Goal: Task Accomplishment & Management: Manage account settings

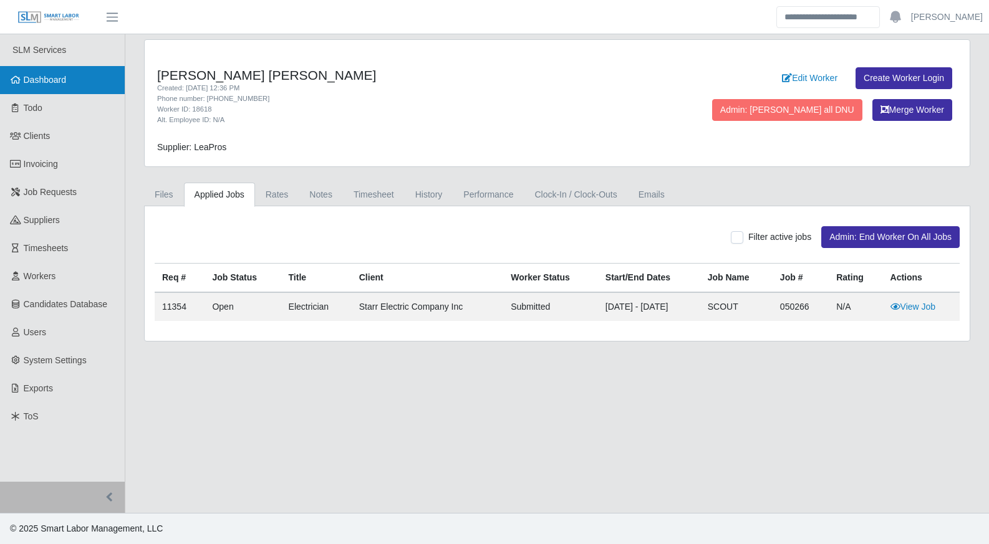
click at [22, 88] on link "Dashboard" at bounding box center [62, 80] width 125 height 28
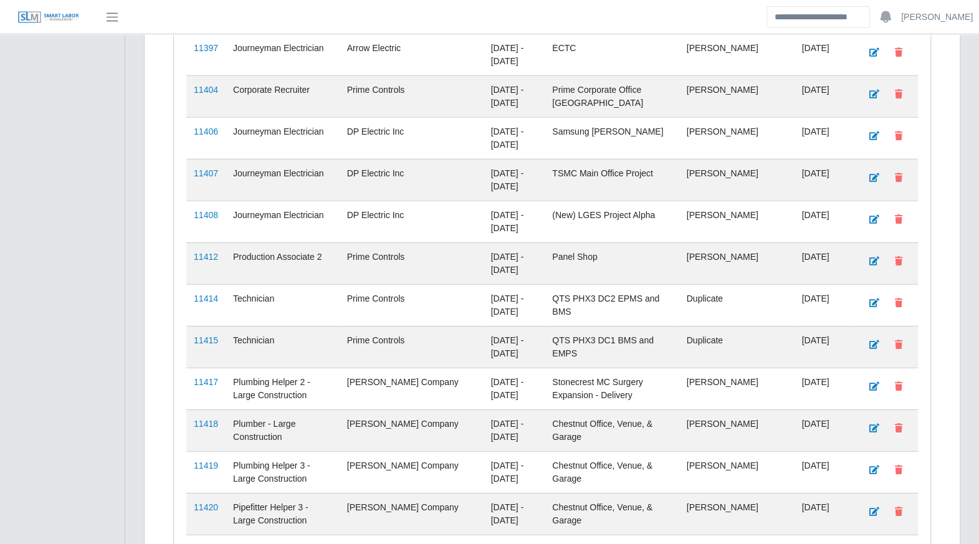
scroll to position [2368, 0]
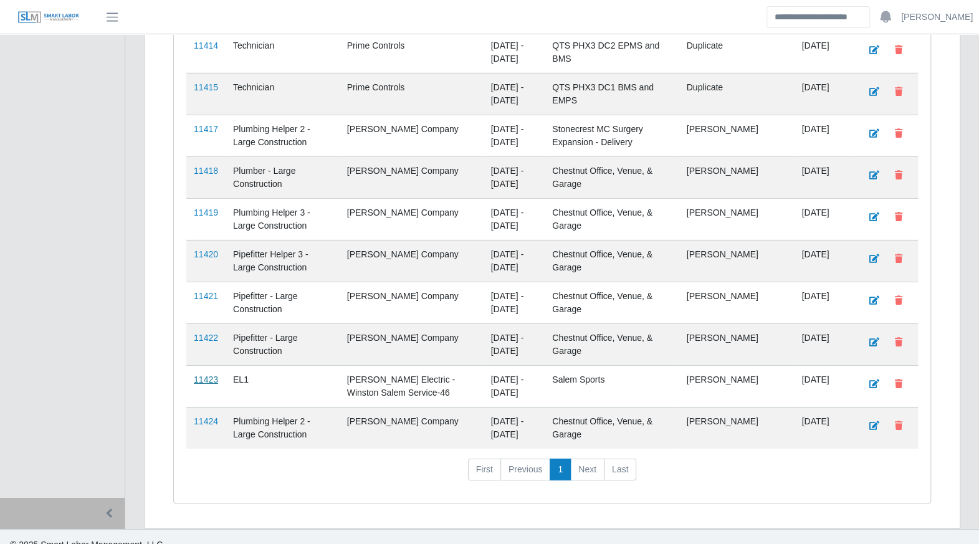
click at [210, 375] on link "11423" at bounding box center [206, 380] width 24 height 10
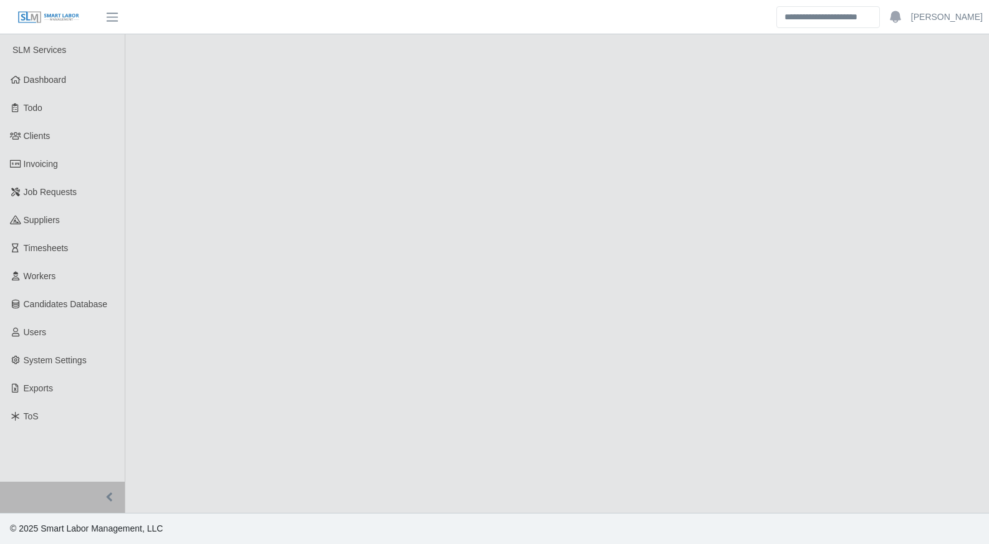
select select "****"
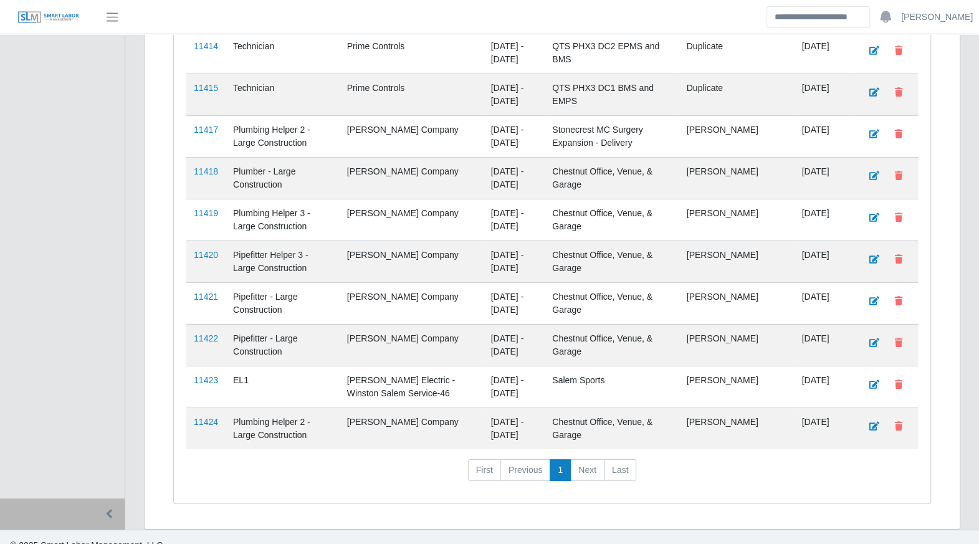
scroll to position [2368, 0]
click at [212, 416] on link "11424" at bounding box center [206, 421] width 24 height 10
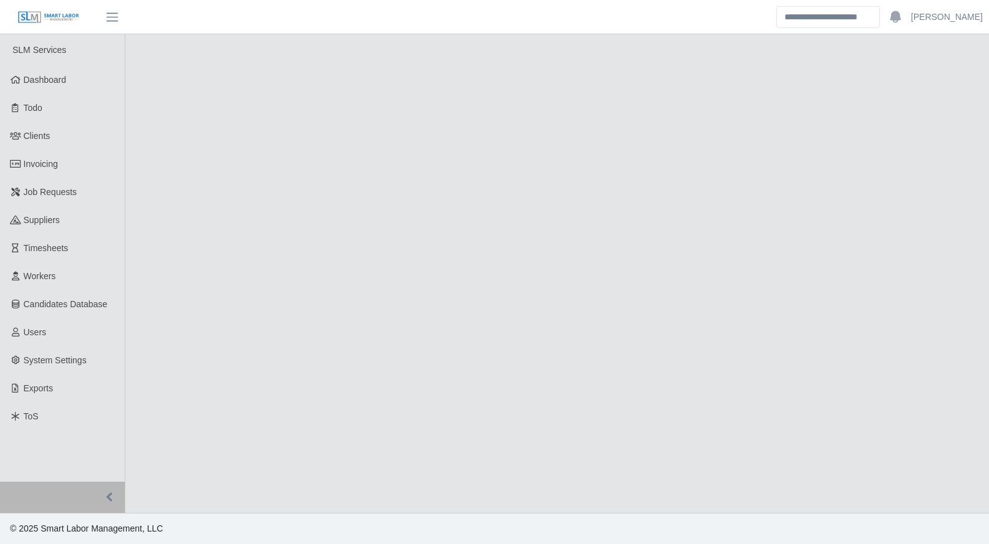
select select "****"
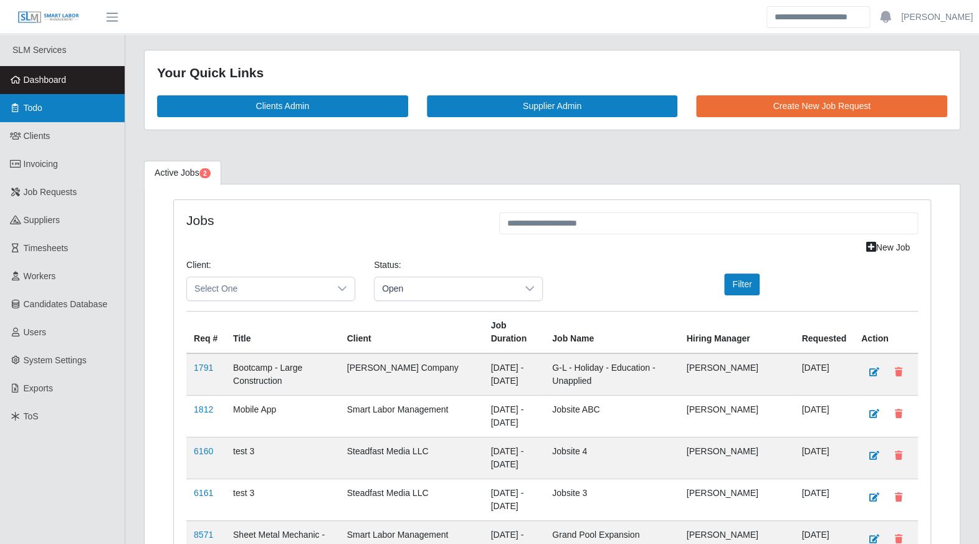
click at [50, 119] on link "Todo" at bounding box center [62, 108] width 125 height 28
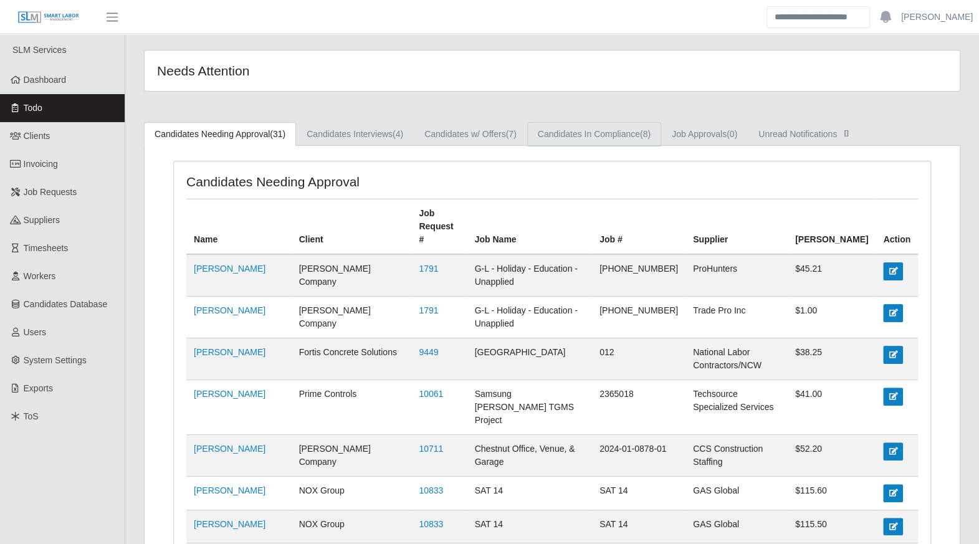
click at [618, 141] on link "Candidates In Compliance (8)" at bounding box center [594, 134] width 134 height 24
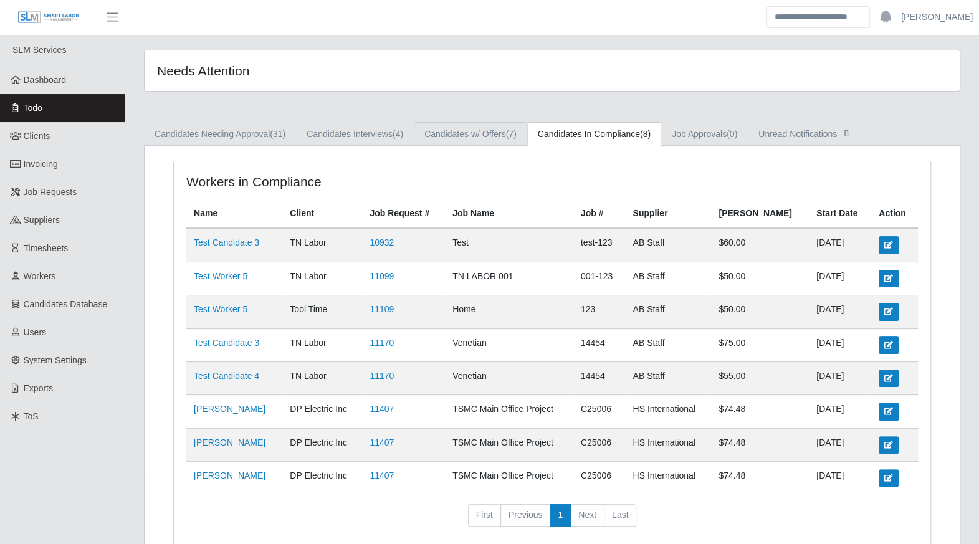
click at [501, 138] on link "Candidates w/ Offers (7)" at bounding box center [470, 134] width 113 height 24
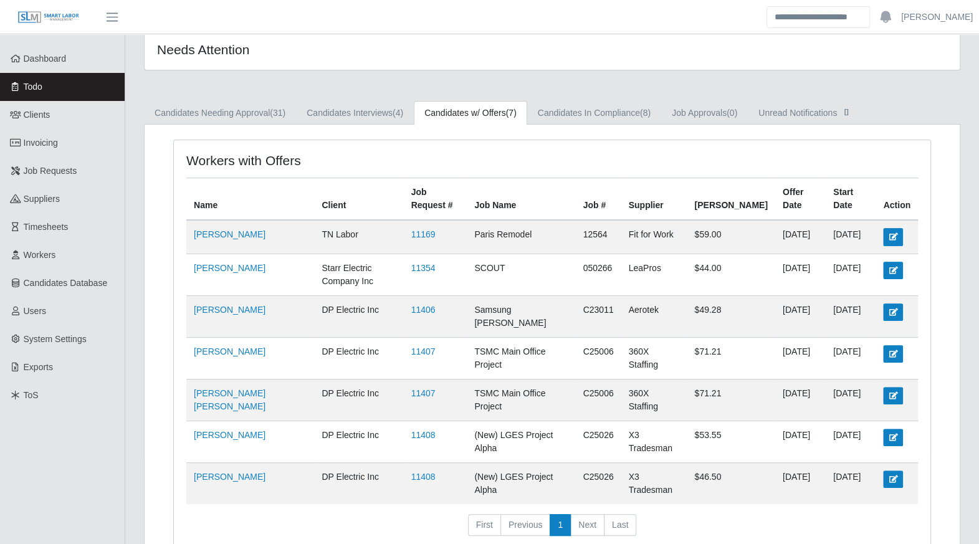
scroll to position [22, 0]
drag, startPoint x: 242, startPoint y: 119, endPoint x: 251, endPoint y: 122, distance: 9.3
click at [242, 118] on link "Candidates Needing Approval (31)" at bounding box center [220, 112] width 152 height 24
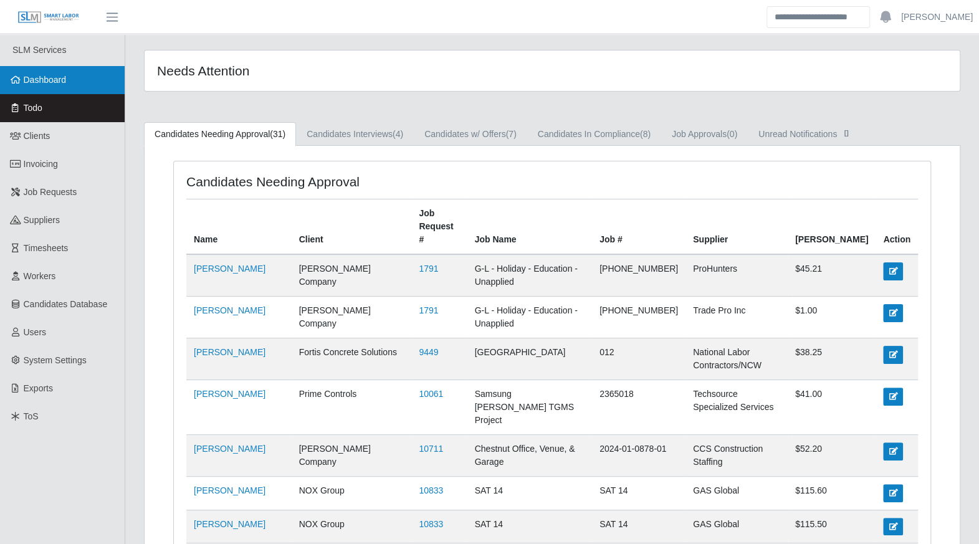
click at [69, 82] on link "Dashboard" at bounding box center [62, 80] width 125 height 28
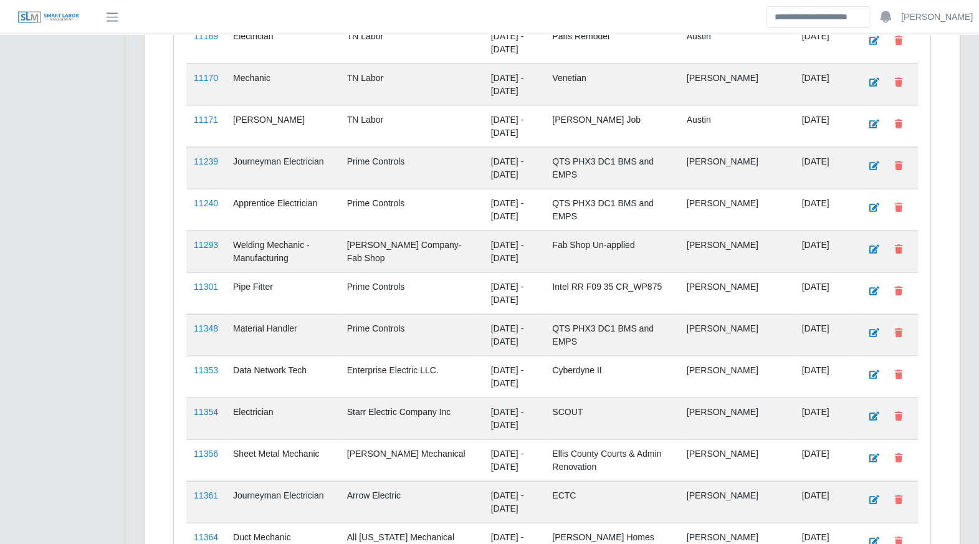
scroll to position [1486, 0]
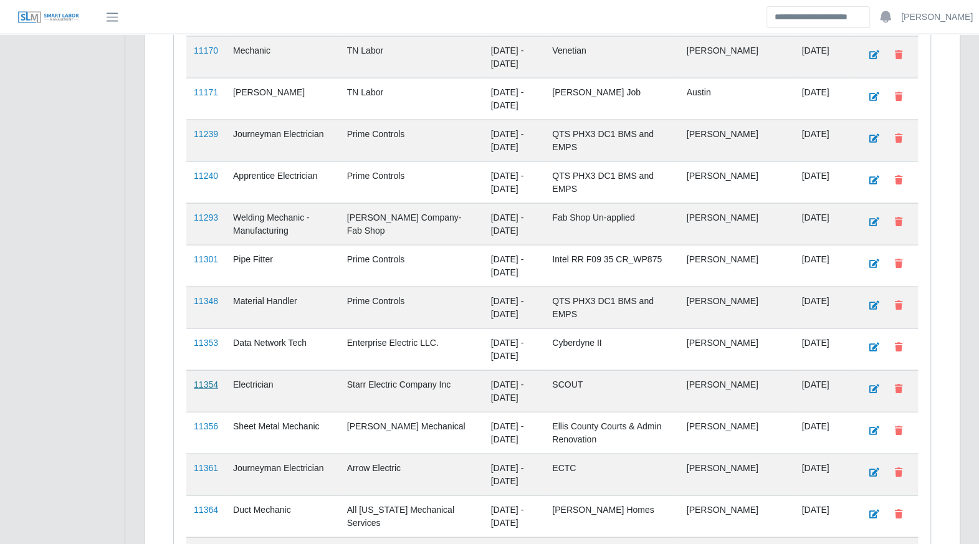
click at [213, 380] on link "11354" at bounding box center [206, 385] width 24 height 10
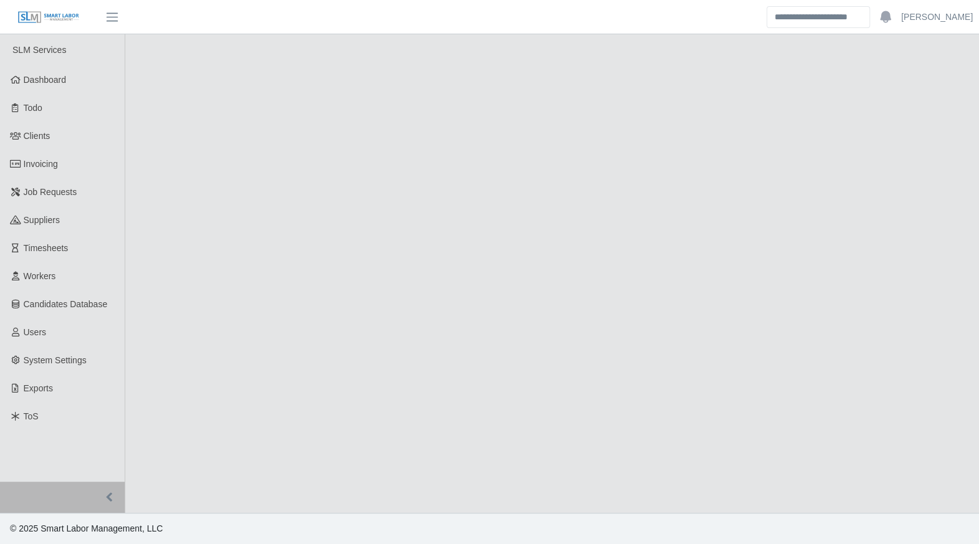
select select "****"
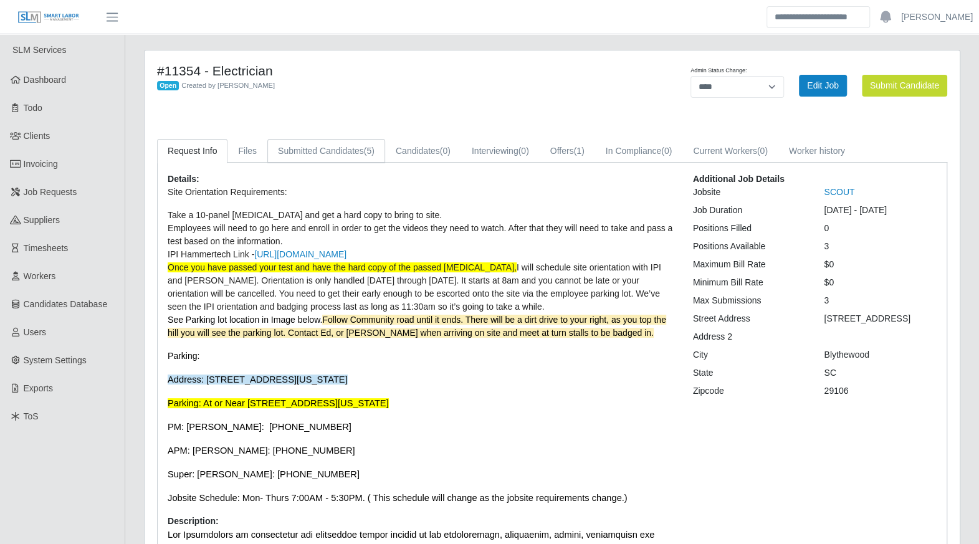
click at [339, 144] on link "Submitted Candidates (5)" at bounding box center [326, 151] width 118 height 24
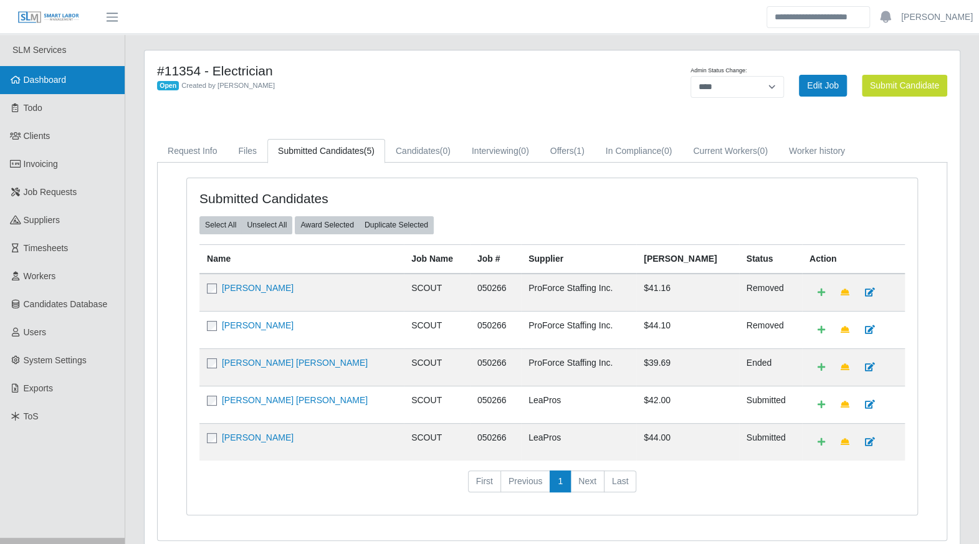
click at [64, 81] on span "Dashboard" at bounding box center [45, 80] width 43 height 10
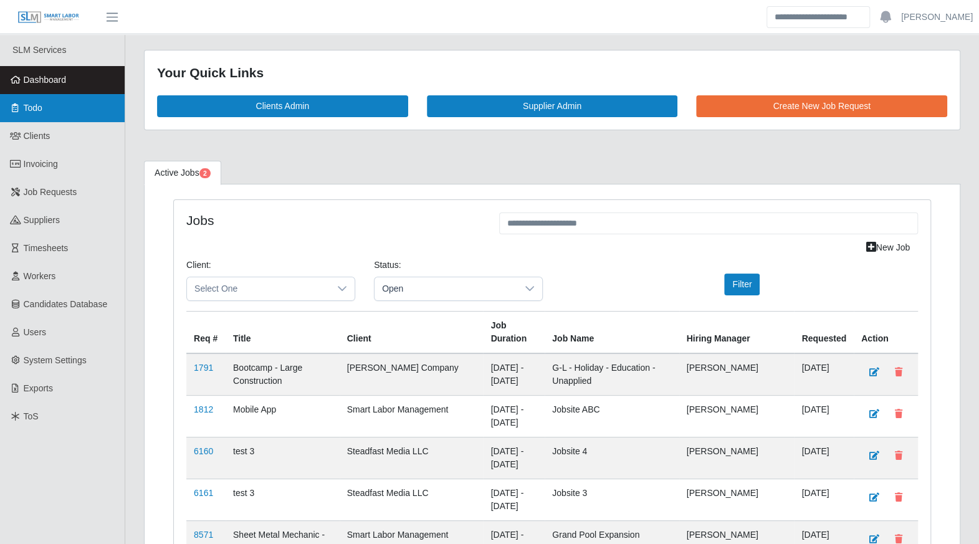
click at [54, 120] on link "Todo" at bounding box center [62, 108] width 125 height 28
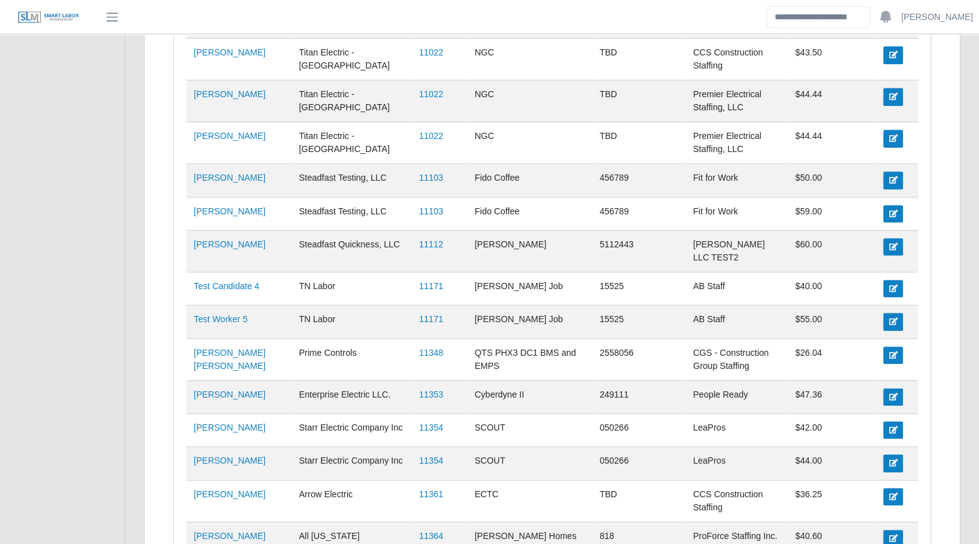
scroll to position [603, 0]
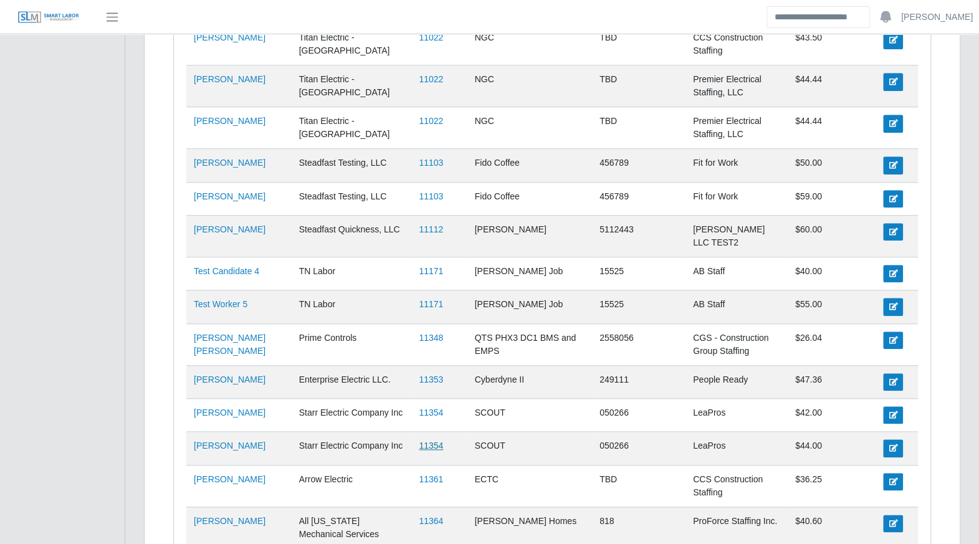
click at [423, 441] on link "11354" at bounding box center [431, 446] width 24 height 10
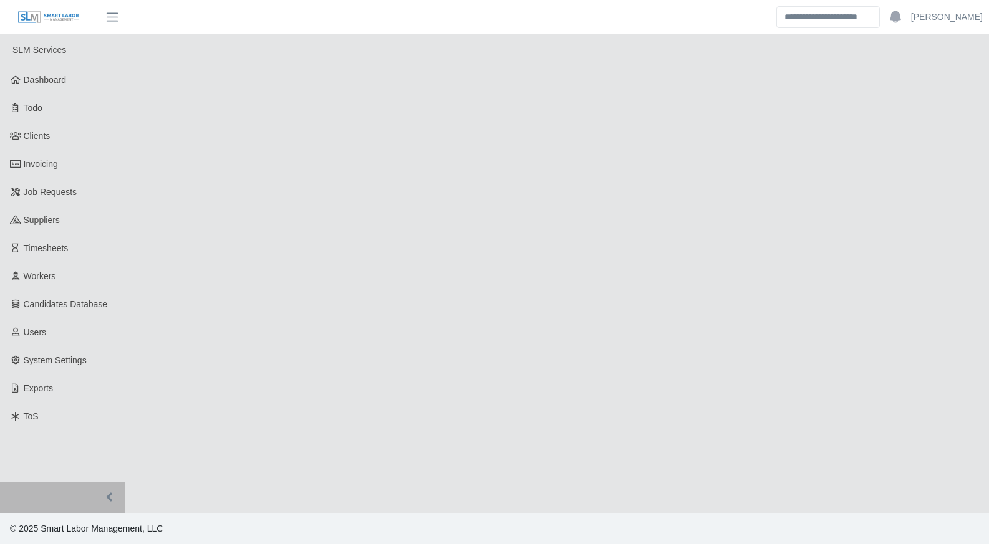
select select "****"
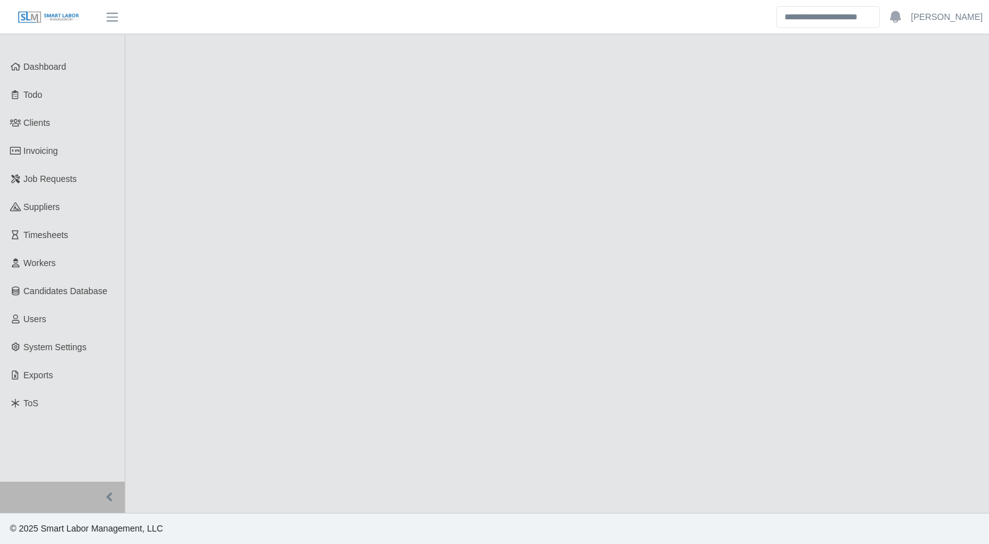
select select "****"
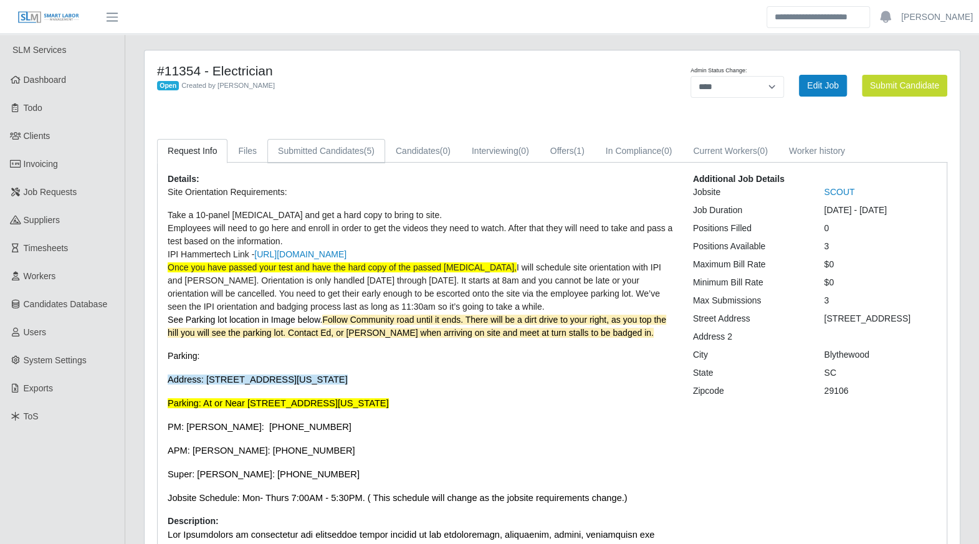
click at [343, 148] on link "Submitted Candidates (5)" at bounding box center [326, 151] width 118 height 24
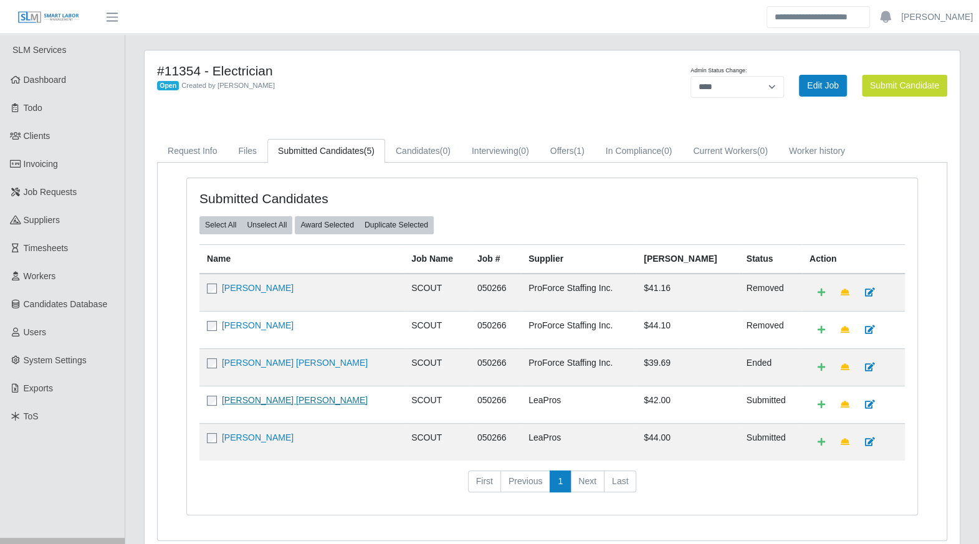
click at [249, 400] on link "[PERSON_NAME] [PERSON_NAME]" at bounding box center [295, 400] width 146 height 10
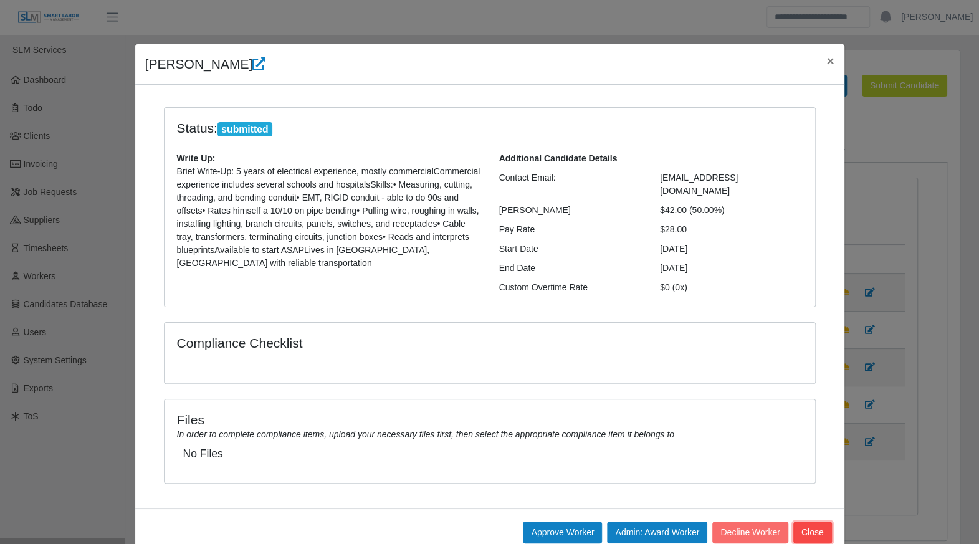
click at [803, 523] on button "Close" at bounding box center [812, 533] width 39 height 22
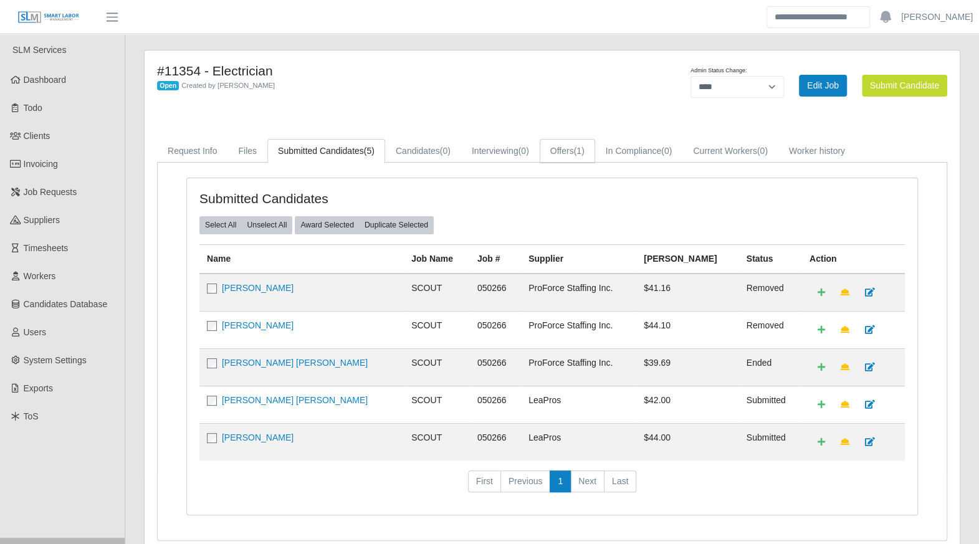
click at [565, 151] on link "Offers (1)" at bounding box center [567, 151] width 55 height 24
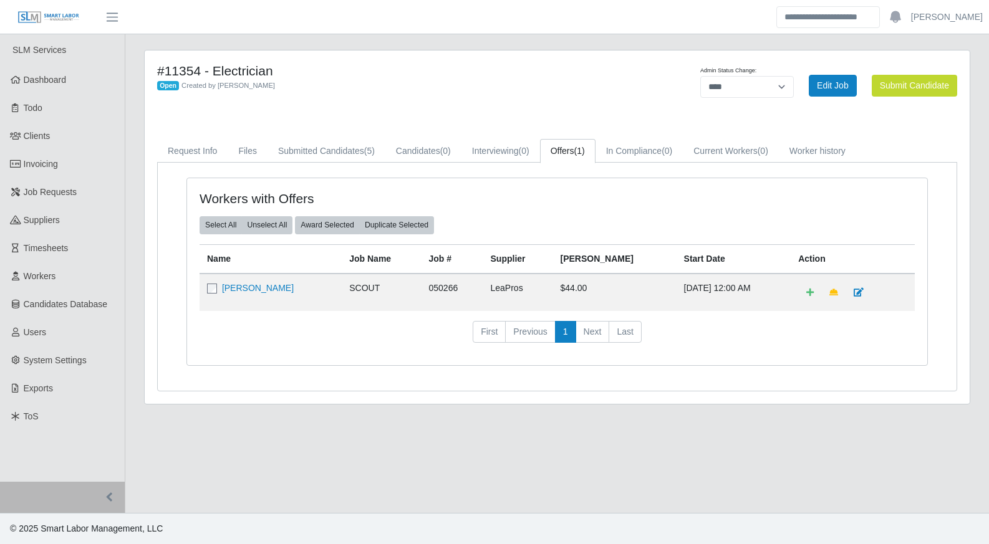
click at [256, 293] on td "Michael Chappell" at bounding box center [270, 292] width 142 height 37
click at [257, 288] on link "Michael Chappell" at bounding box center [258, 288] width 72 height 10
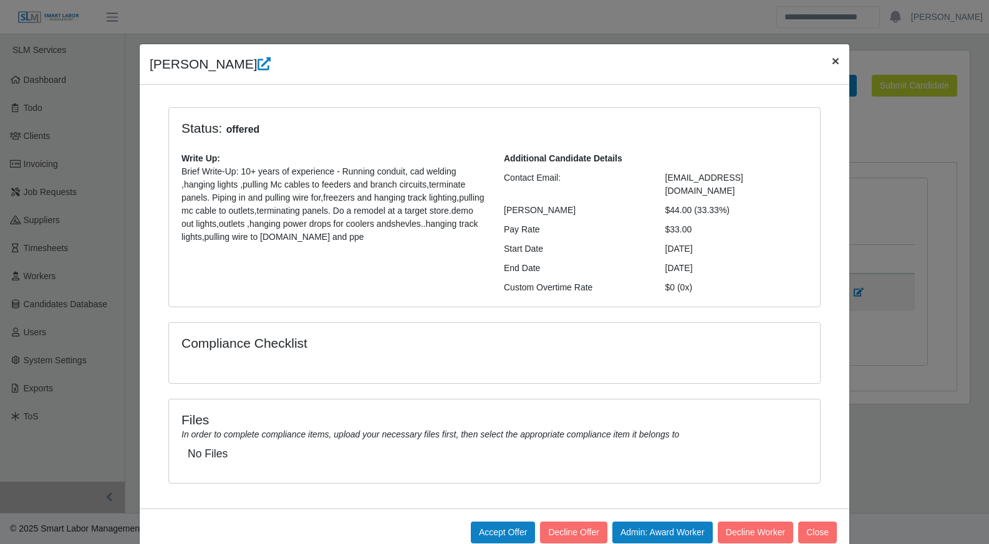
click at [831, 62] on span "×" at bounding box center [834, 61] width 7 height 14
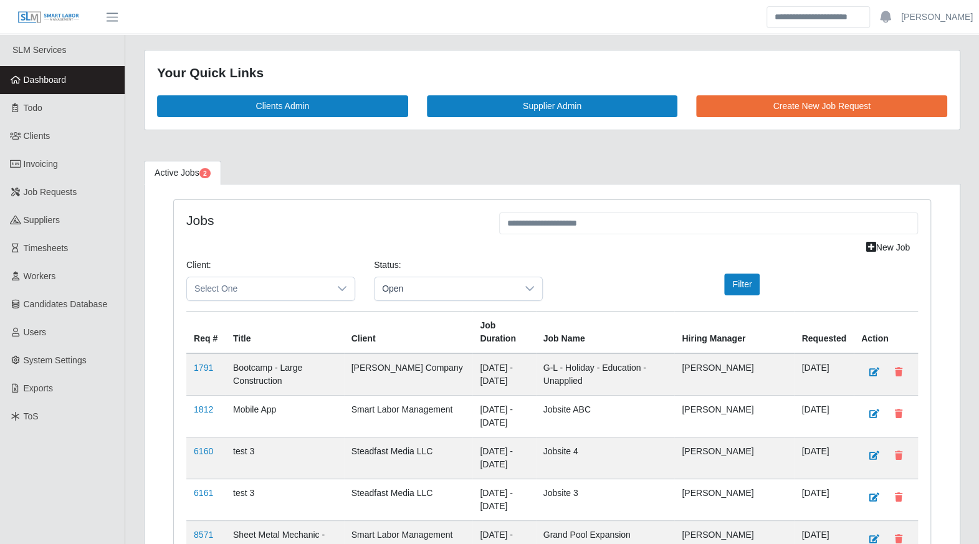
drag, startPoint x: 42, startPoint y: 85, endPoint x: 64, endPoint y: 88, distance: 21.3
click at [42, 85] on span "Dashboard" at bounding box center [45, 80] width 43 height 10
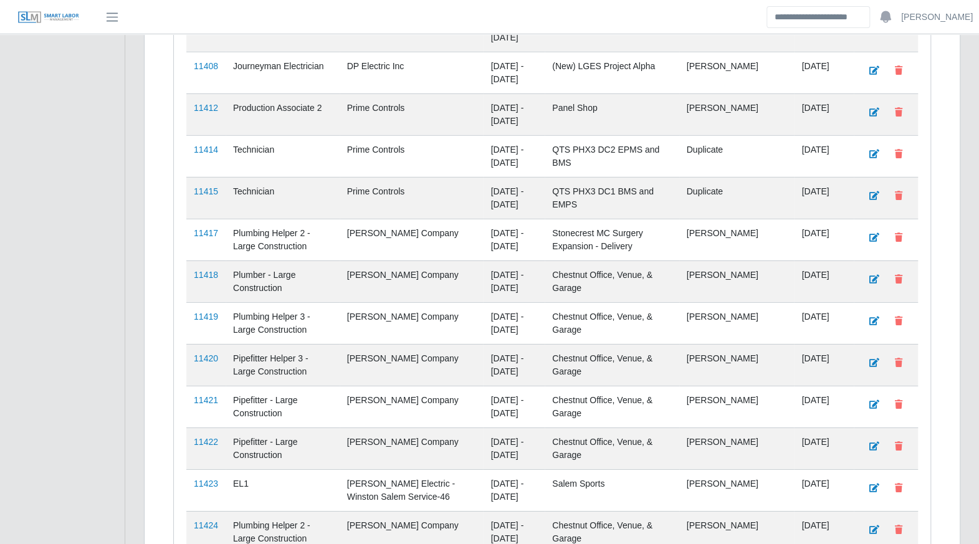
scroll to position [2368, 0]
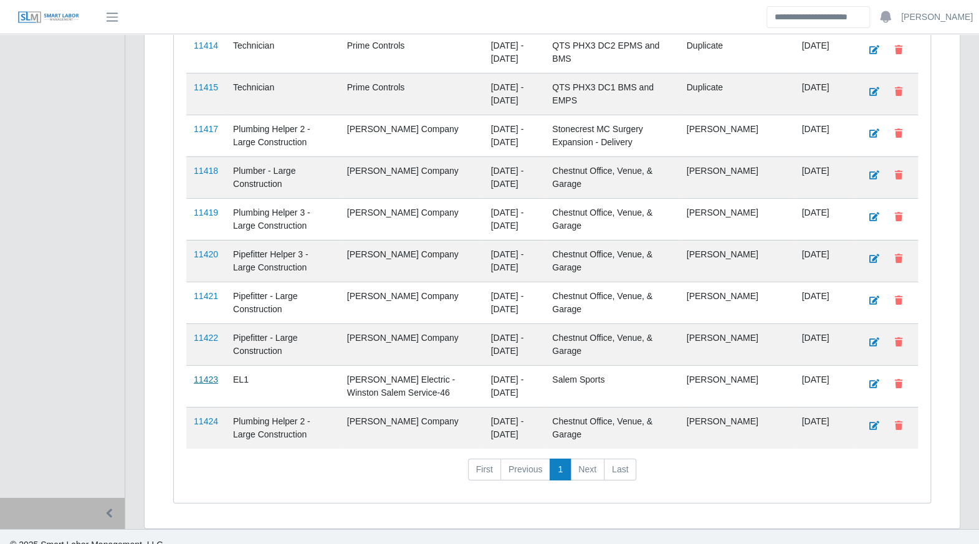
click at [212, 375] on link "11423" at bounding box center [206, 380] width 24 height 10
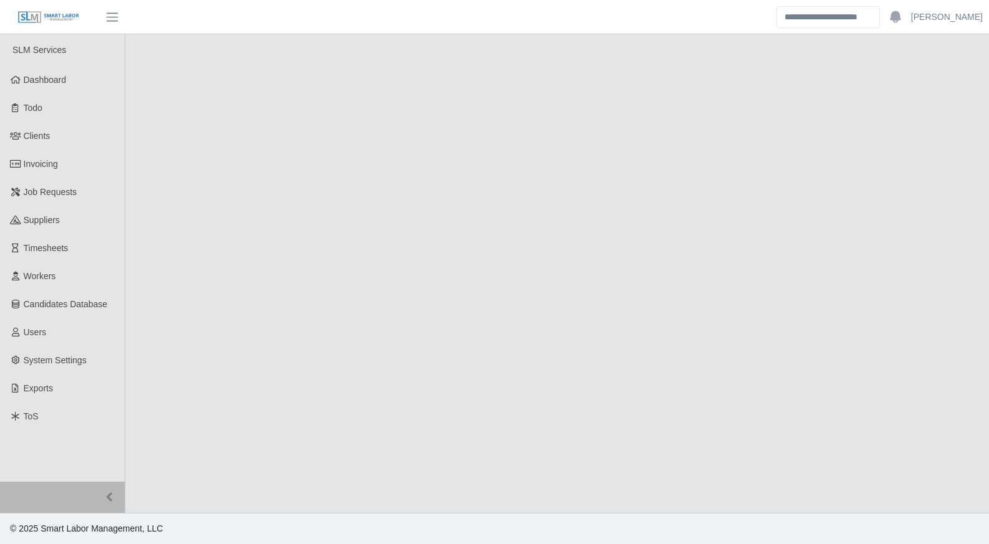
select select "****"
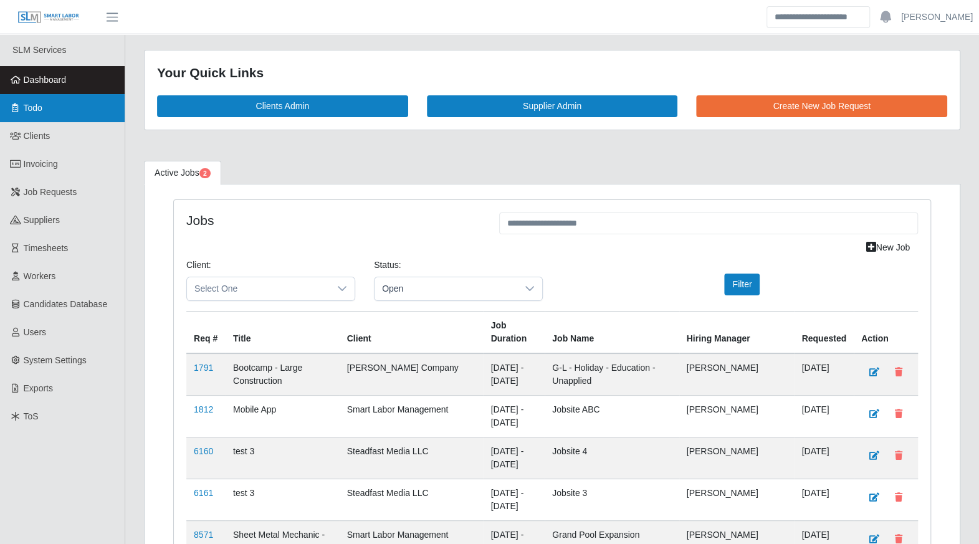
click at [49, 108] on link "Todo" at bounding box center [62, 108] width 125 height 28
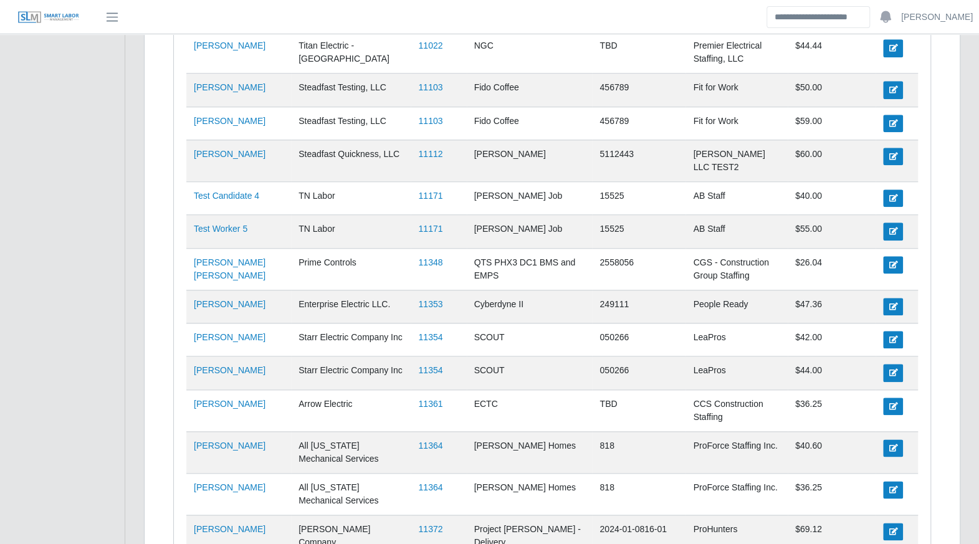
scroll to position [684, 0]
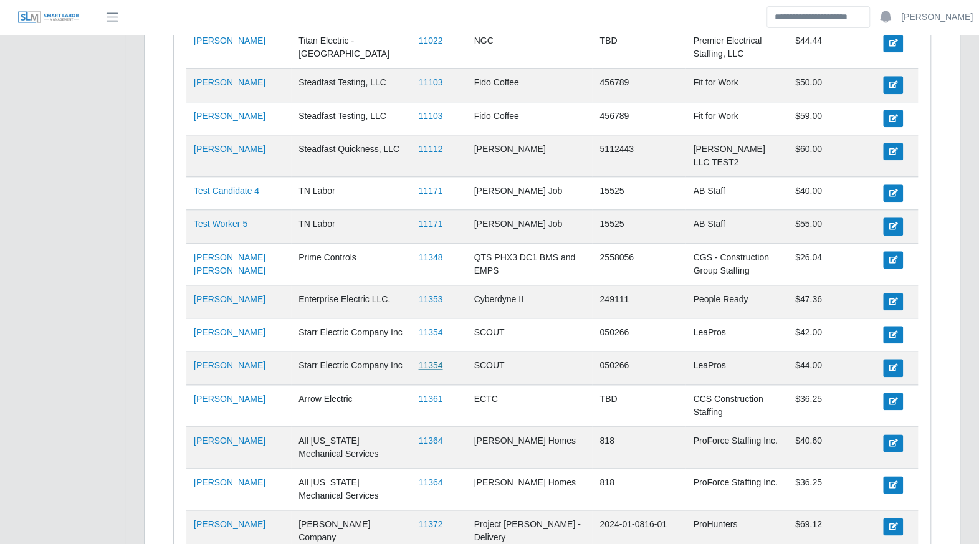
click at [418, 360] on link "11354" at bounding box center [430, 365] width 24 height 10
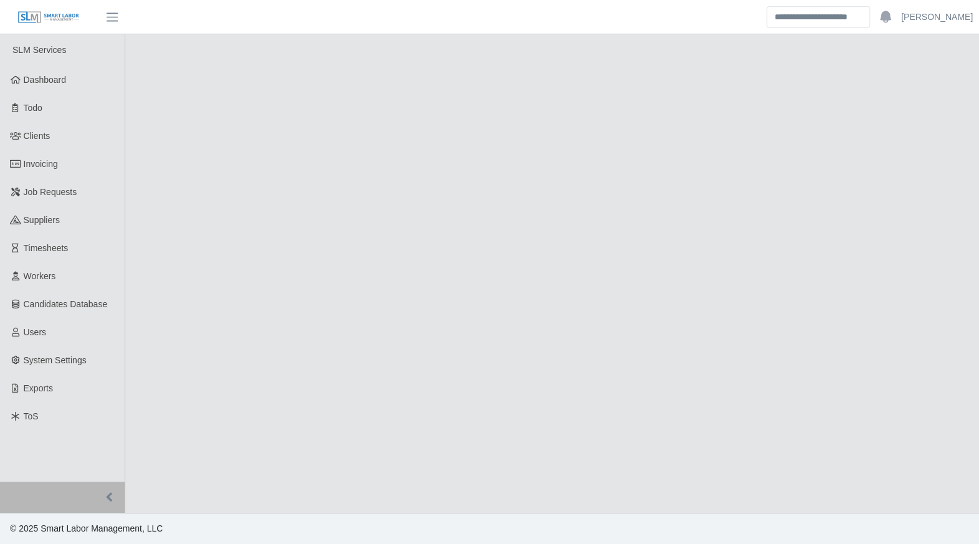
select select "****"
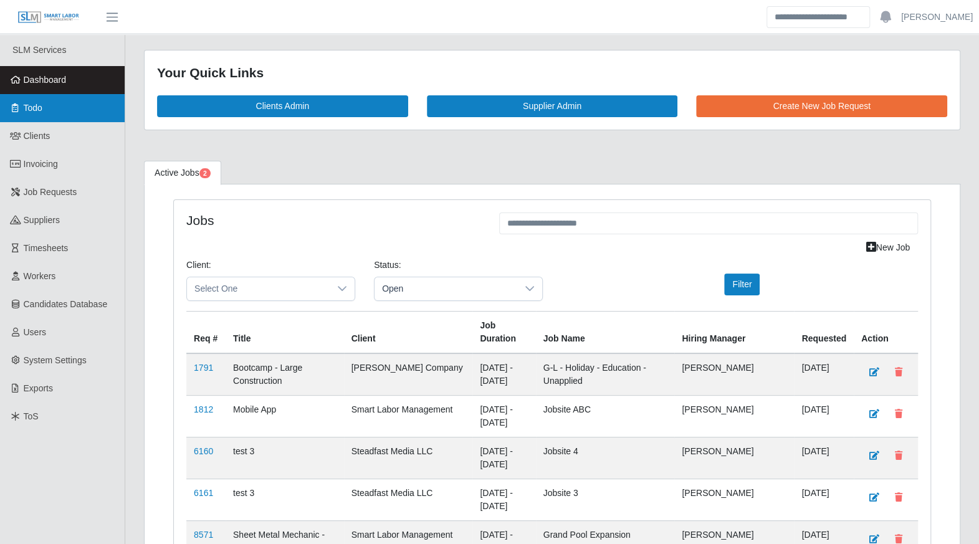
click at [55, 112] on link "Todo" at bounding box center [62, 108] width 125 height 28
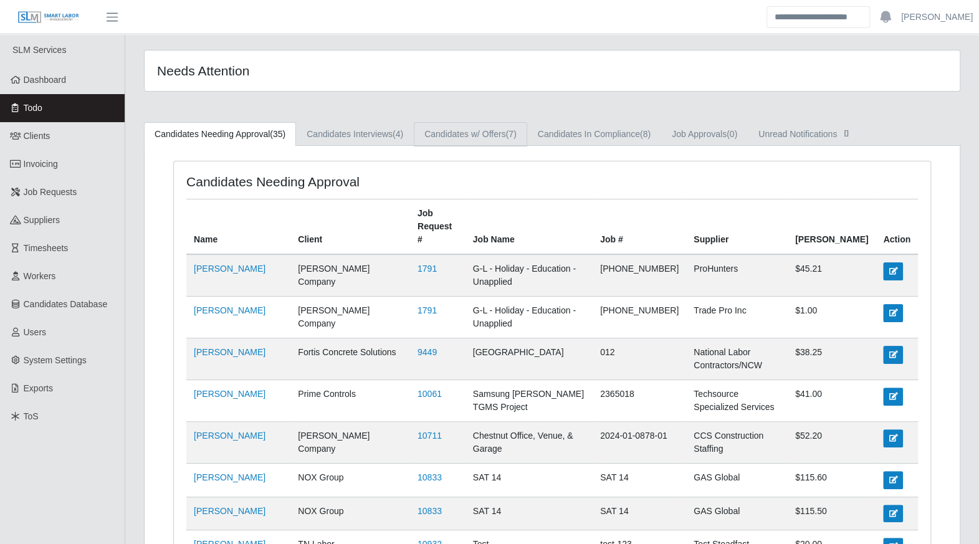
click at [486, 136] on link "Candidates w/ Offers (7)" at bounding box center [470, 134] width 113 height 24
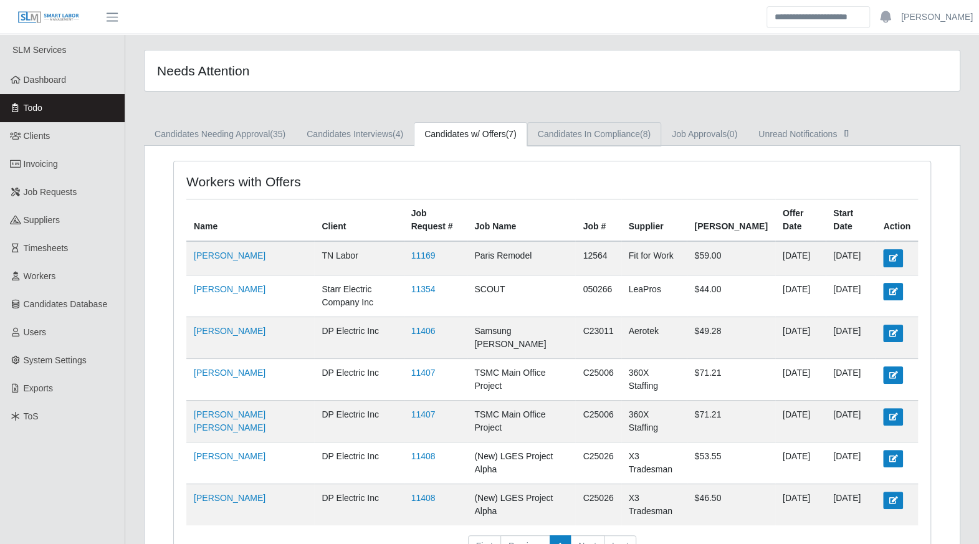
click at [585, 140] on link "Candidates In Compliance (8)" at bounding box center [594, 134] width 134 height 24
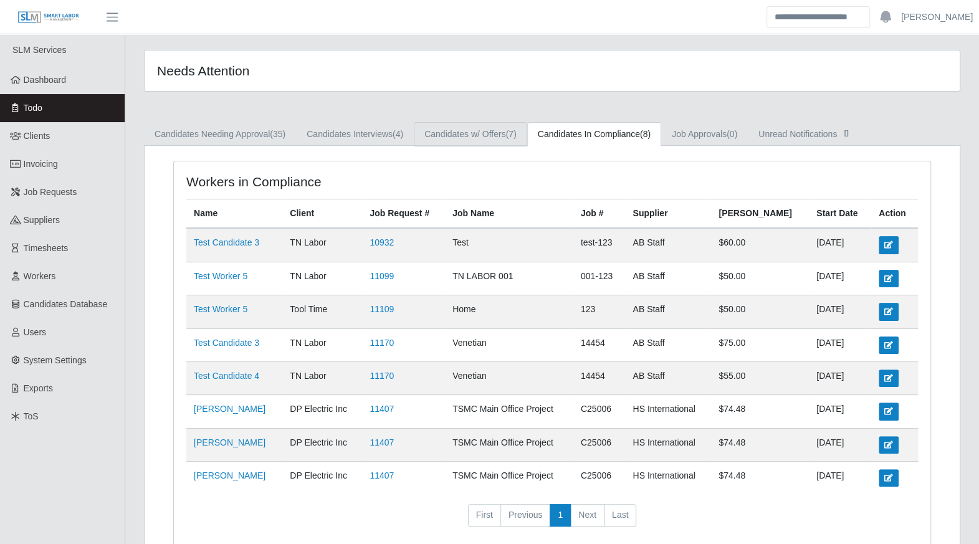
click at [449, 135] on link "Candidates w/ Offers (7)" at bounding box center [470, 134] width 113 height 24
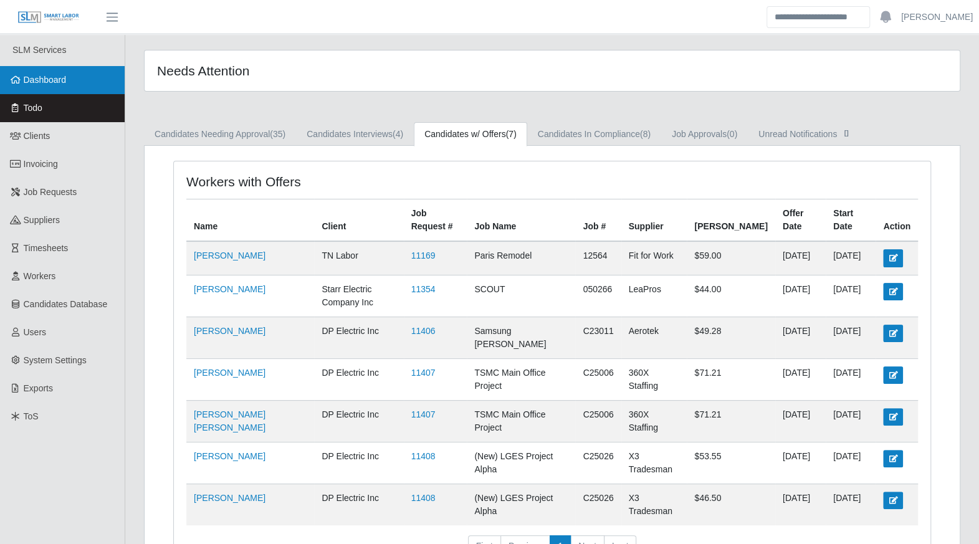
click at [66, 85] on link "Dashboard" at bounding box center [62, 80] width 125 height 28
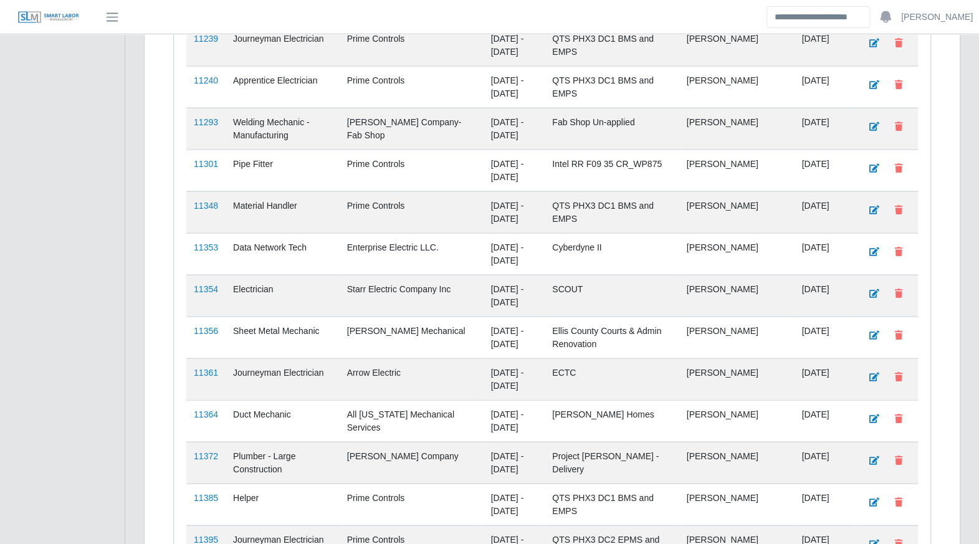
scroll to position [1589, 0]
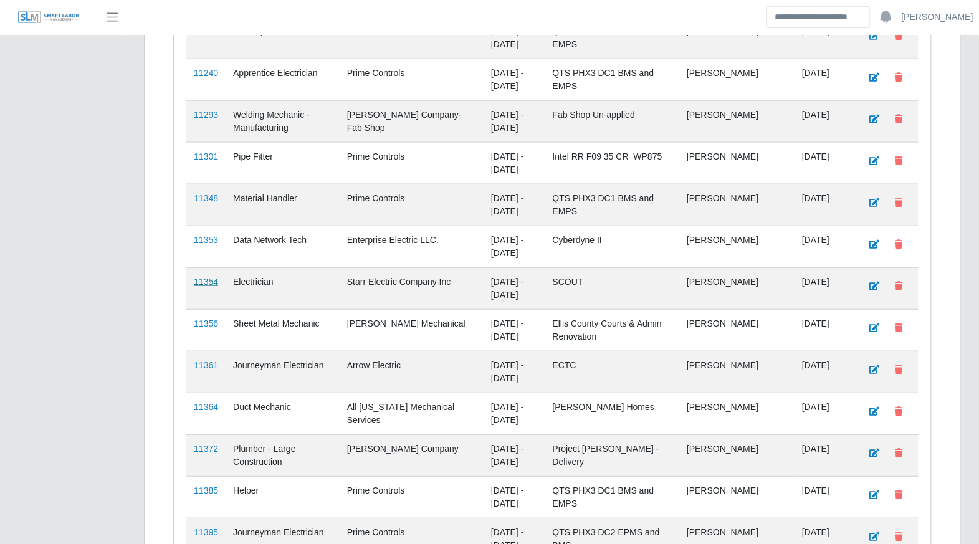
click at [197, 277] on link "11354" at bounding box center [206, 282] width 24 height 10
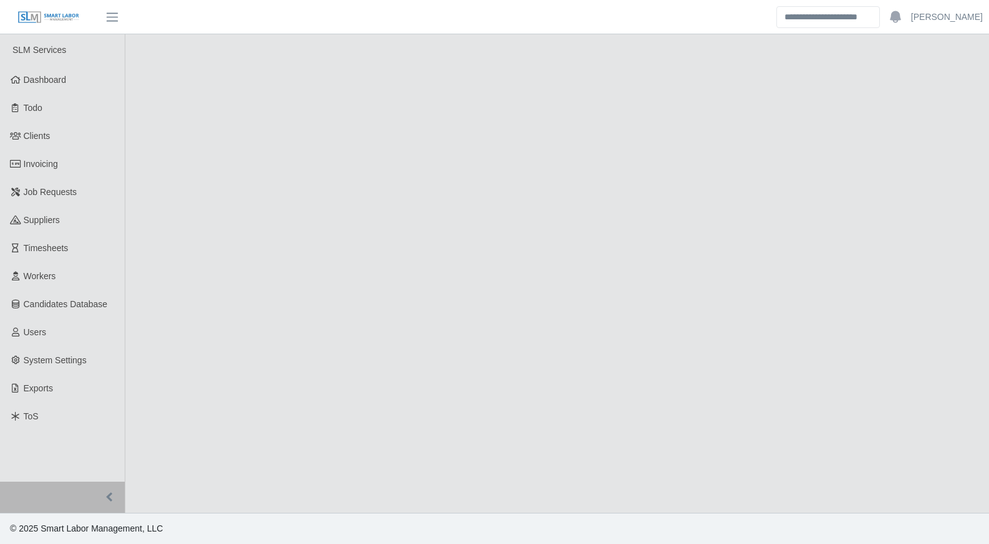
select select "****"
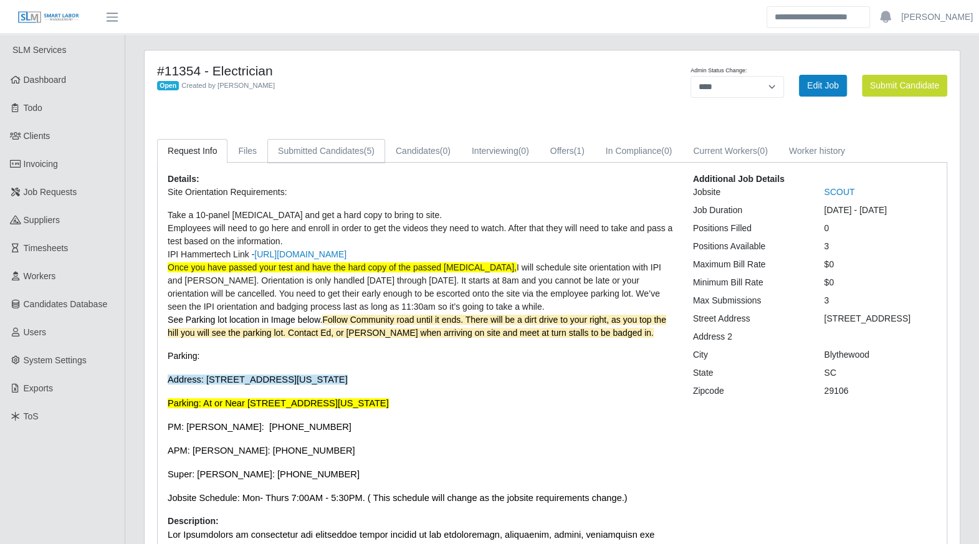
click at [351, 154] on link "Submitted Candidates (5)" at bounding box center [326, 151] width 118 height 24
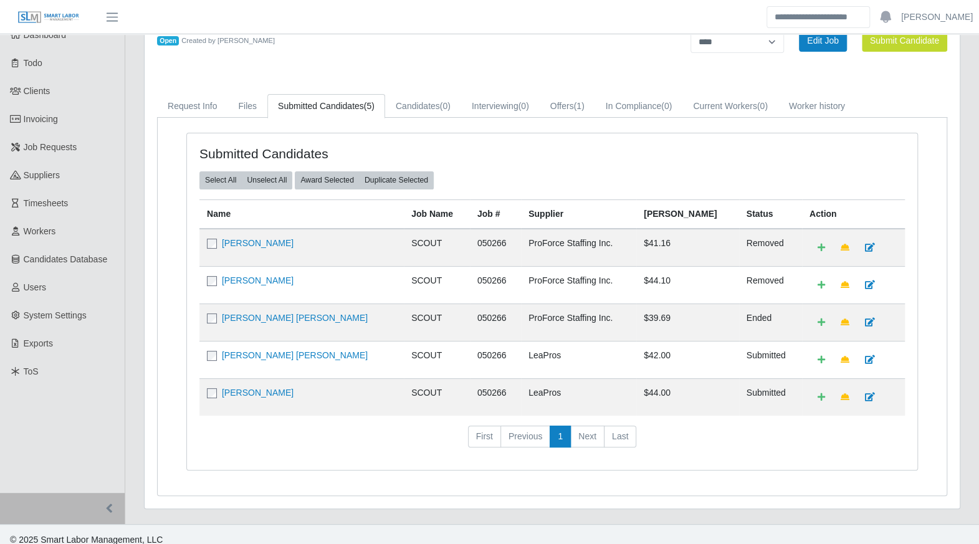
scroll to position [50, 0]
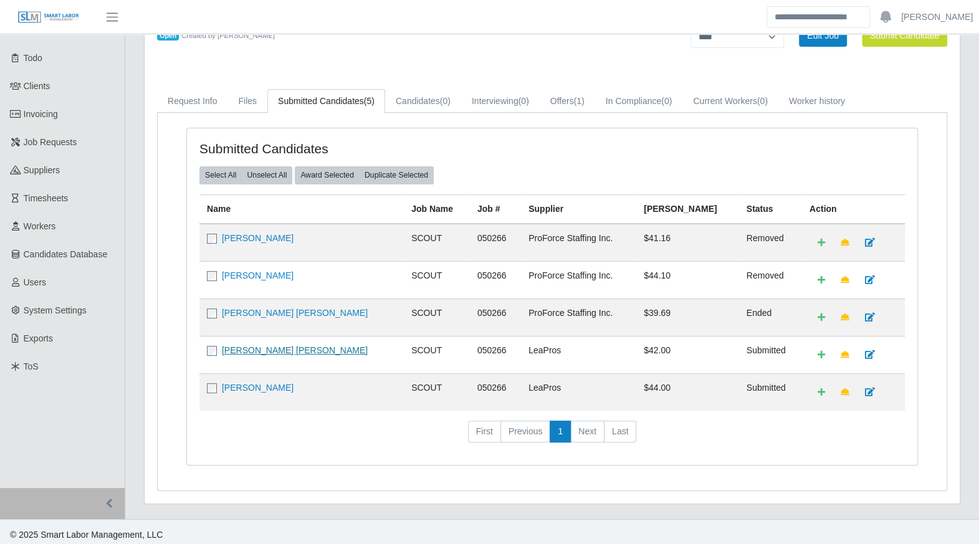
click at [248, 345] on link "[PERSON_NAME] [PERSON_NAME]" at bounding box center [295, 350] width 146 height 10
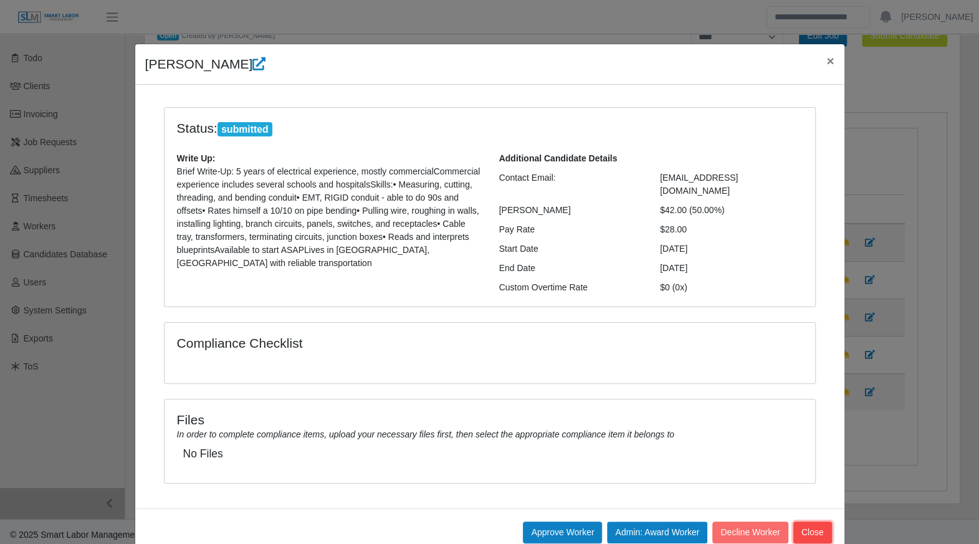
click at [814, 522] on button "Close" at bounding box center [812, 533] width 39 height 22
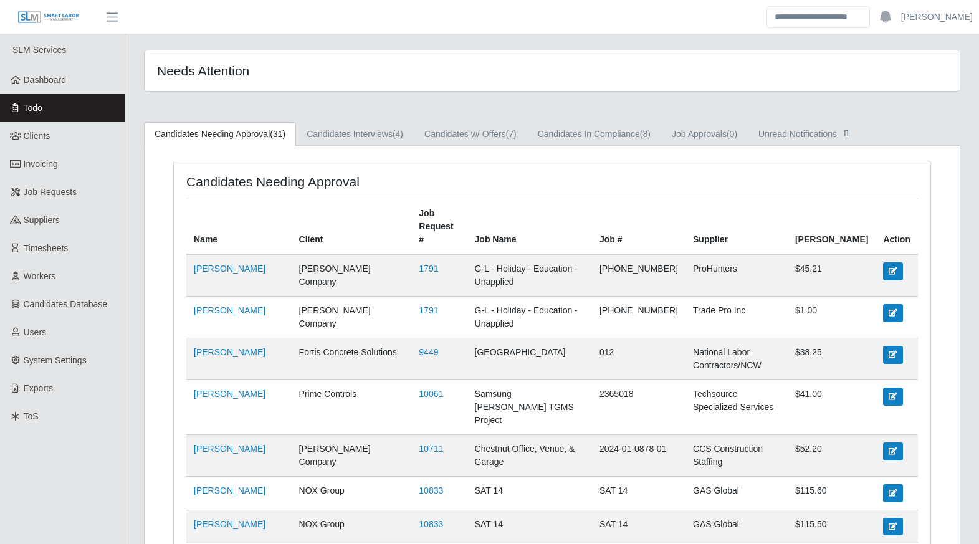
scroll to position [603, 0]
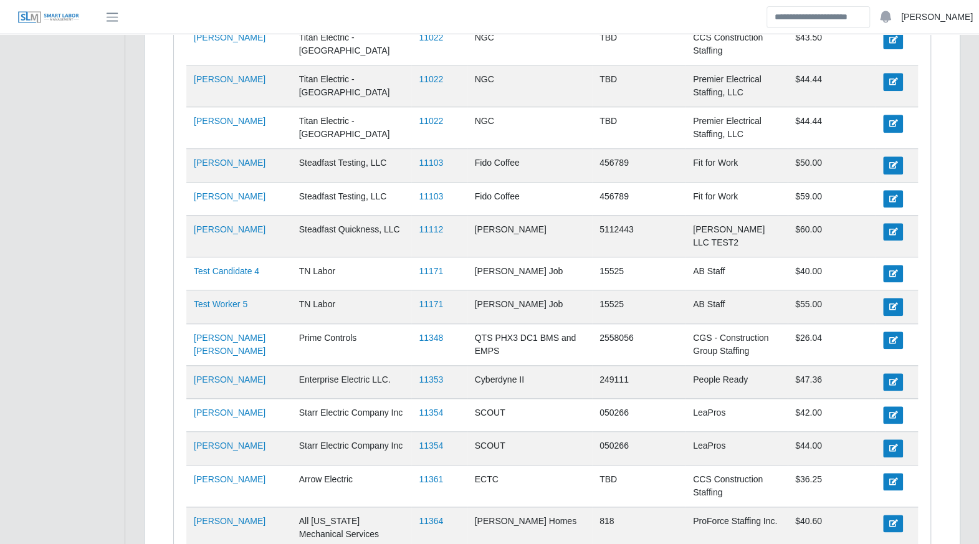
click at [949, 22] on link "Aaron Baker" at bounding box center [937, 17] width 72 height 13
click at [925, 90] on link "Logout" at bounding box center [922, 87] width 112 height 26
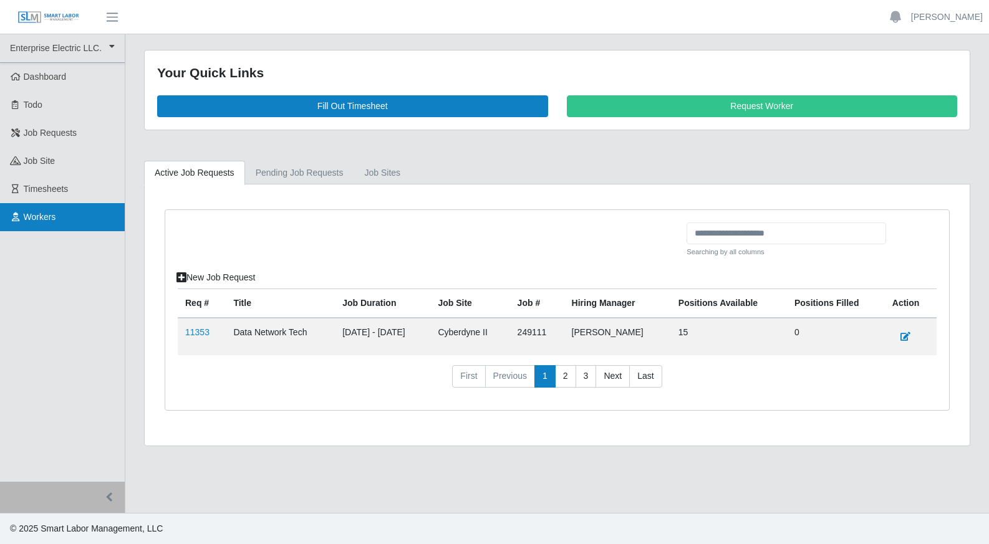
click at [57, 221] on link "Workers" at bounding box center [62, 217] width 125 height 28
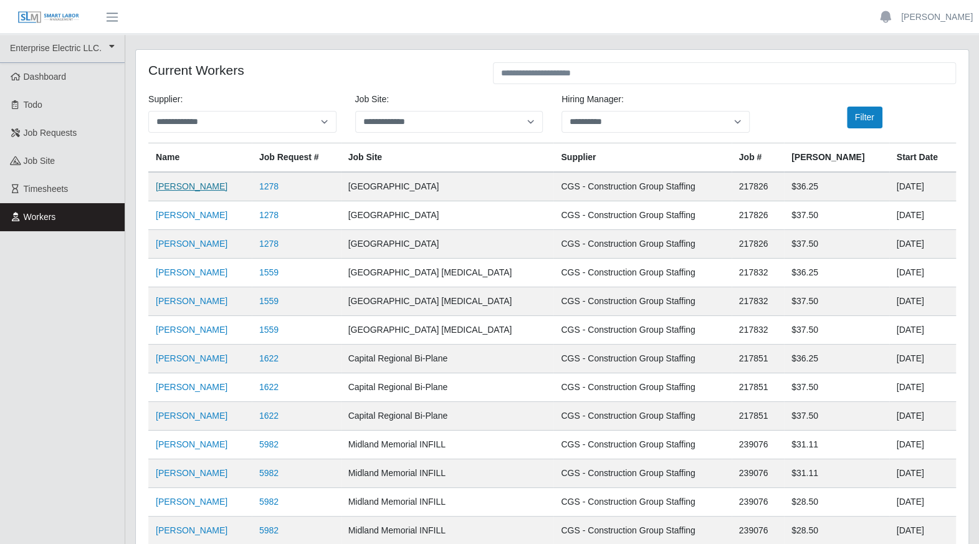
click at [194, 186] on link "[PERSON_NAME]" at bounding box center [192, 186] width 72 height 10
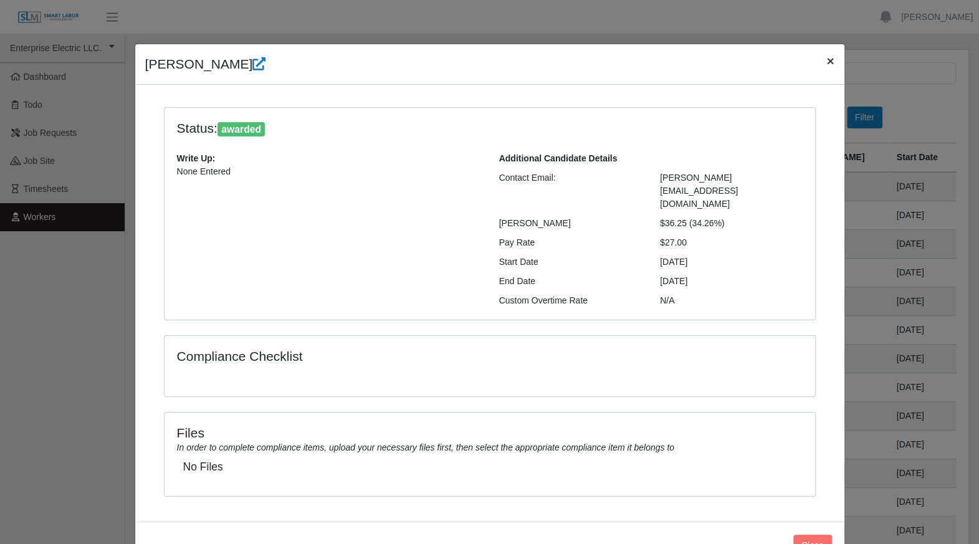
click at [826, 60] on span "×" at bounding box center [829, 61] width 7 height 14
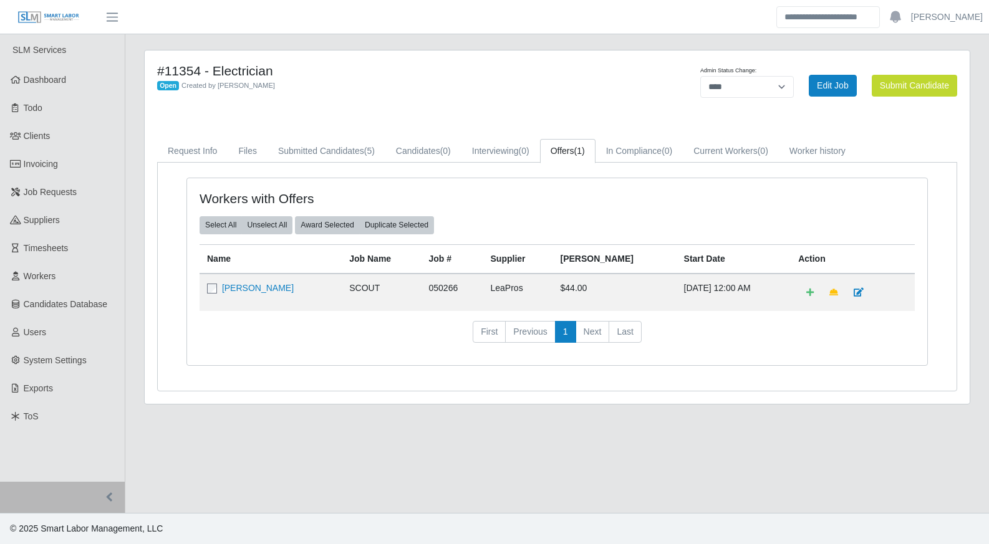
select select "****"
